Goal: Information Seeking & Learning: Understand process/instructions

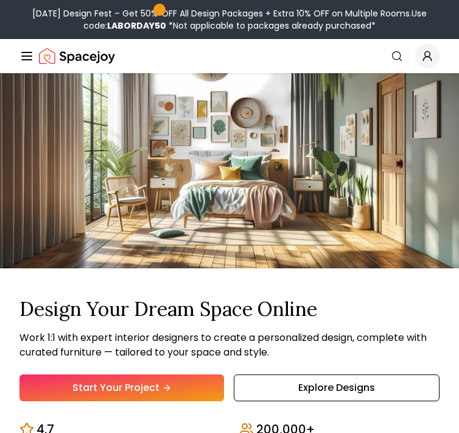
click at [0, 0] on link "Start Your Project" at bounding box center [0, 0] width 0 height 0
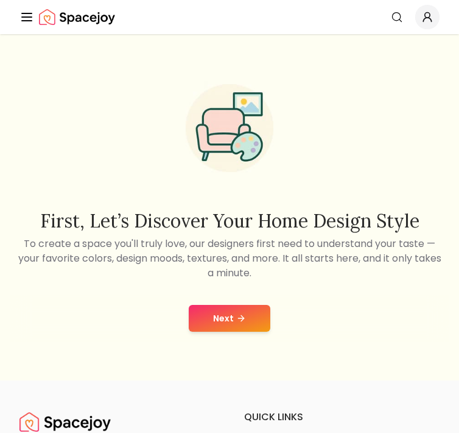
click at [225, 341] on div "Next" at bounding box center [230, 318] width 440 height 46
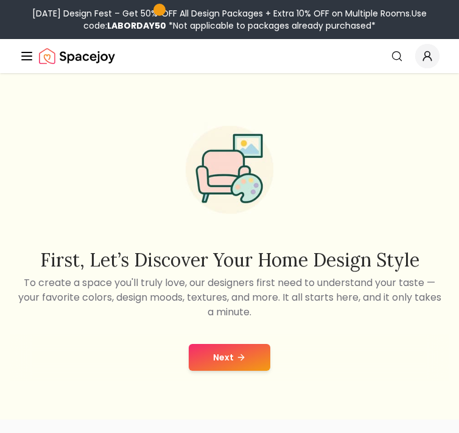
click at [228, 371] on button "Next" at bounding box center [230, 357] width 82 height 27
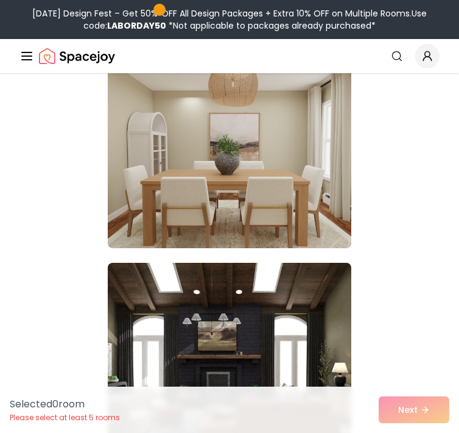
scroll to position [11080, 0]
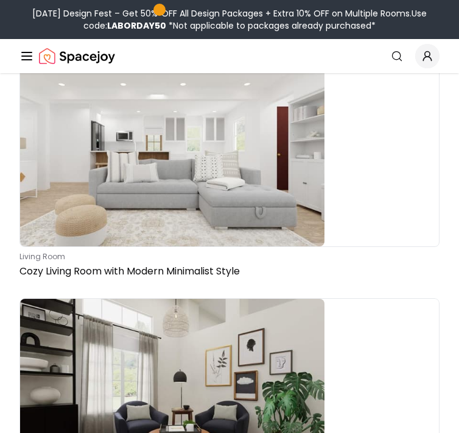
scroll to position [787, 0]
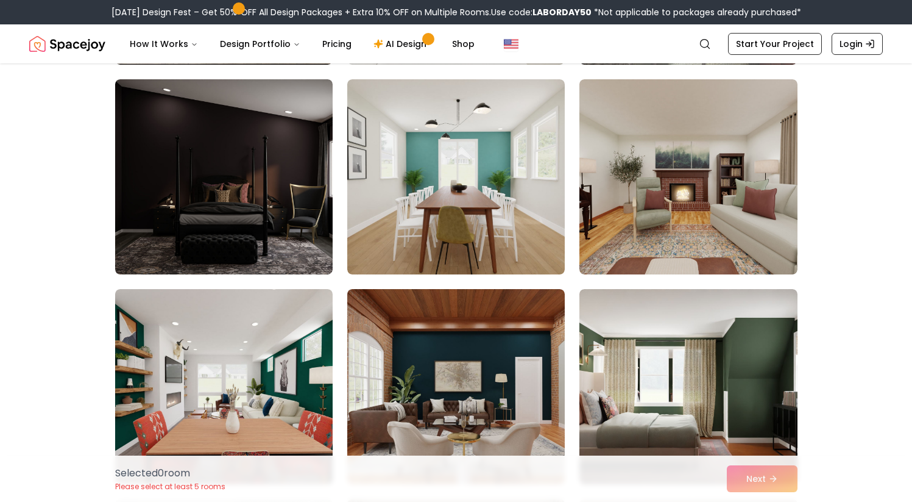
scroll to position [943, 0]
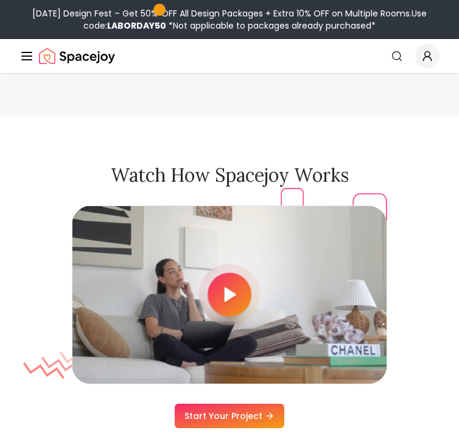
scroll to position [4226, 0]
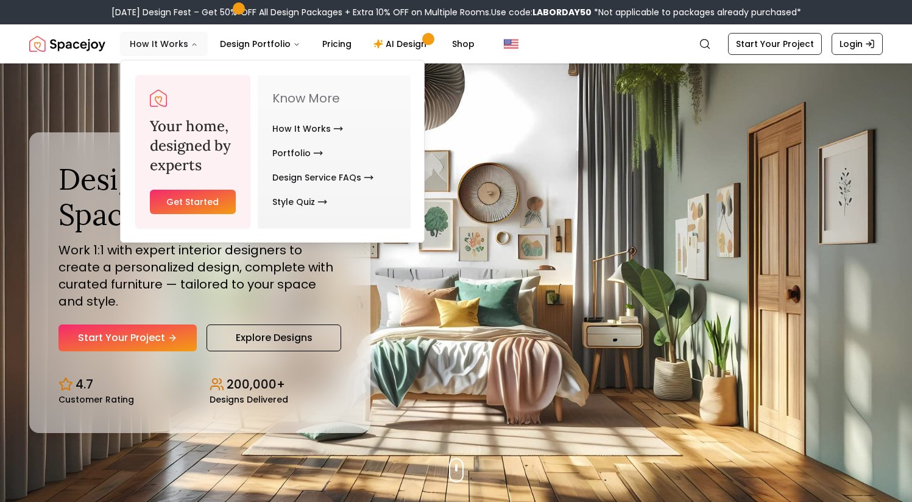
click at [185, 49] on button "How It Works" at bounding box center [164, 44] width 88 height 24
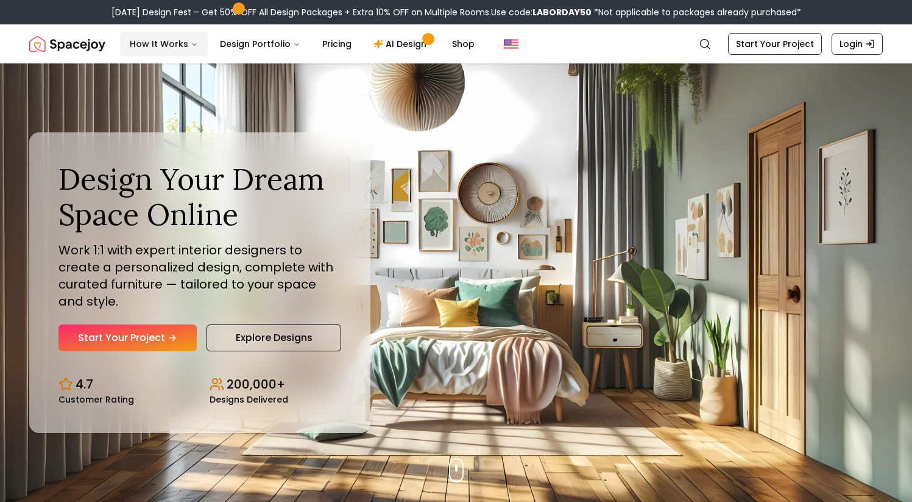
click at [191, 43] on icon "Main" at bounding box center [194, 44] width 7 height 7
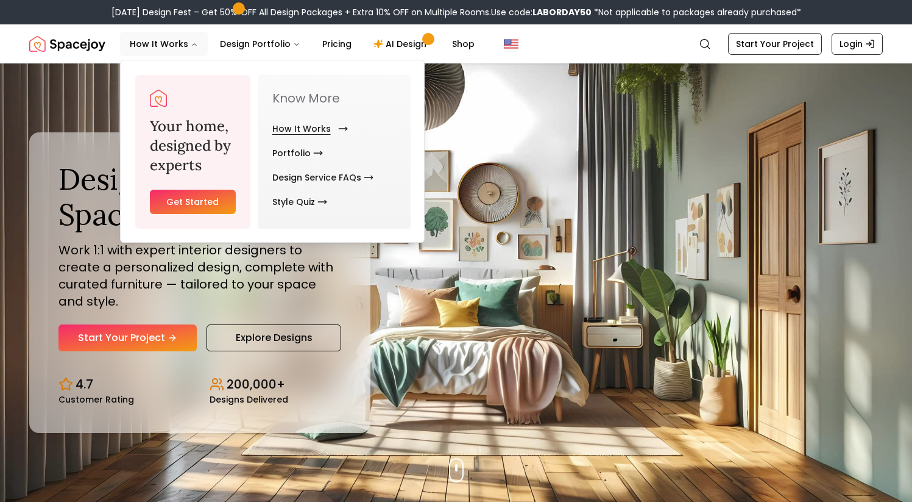
click at [311, 127] on link "How It Works" at bounding box center [307, 128] width 71 height 24
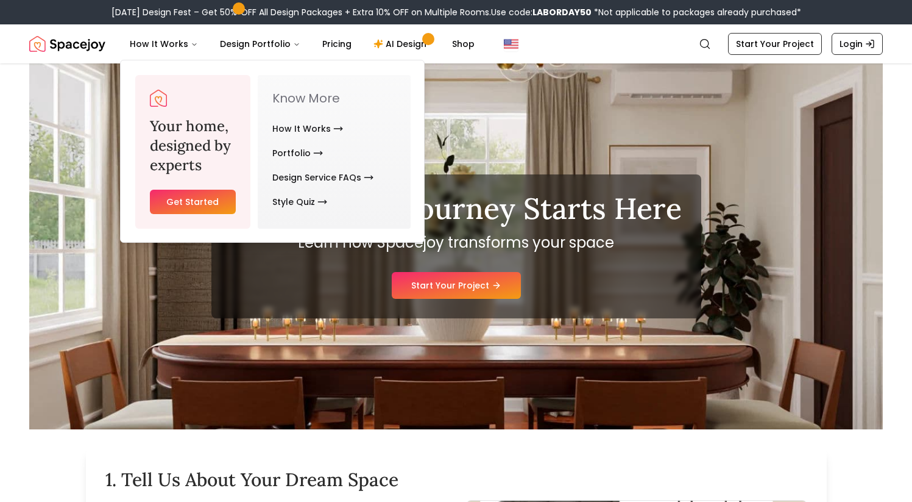
click at [453, 306] on div "Your Design Journey Starts Here Learn how Spacejoy transforms your space Start …" at bounding box center [456, 246] width 490 height 144
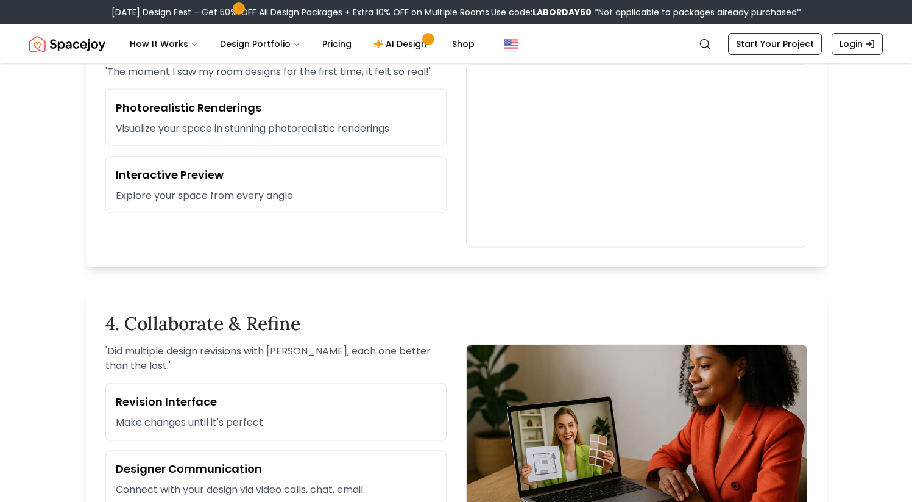
scroll to position [999, 0]
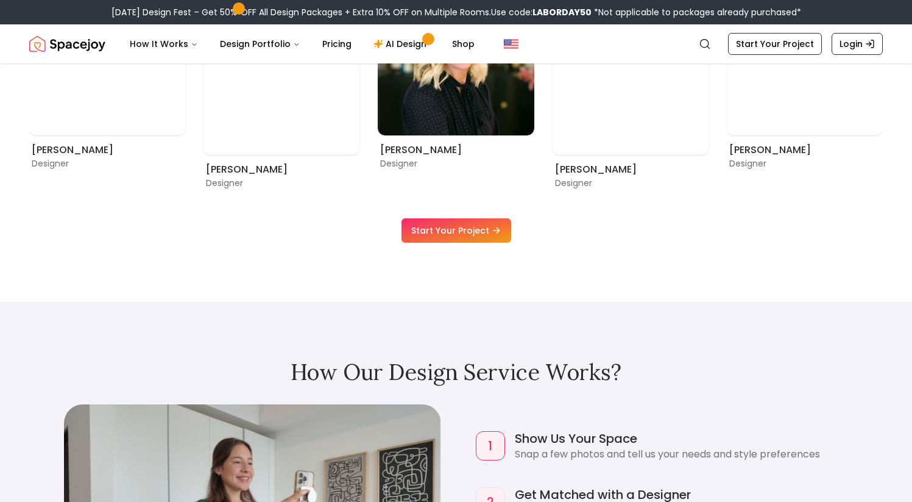
scroll to position [736, 0]
